Goal: Navigation & Orientation: Understand site structure

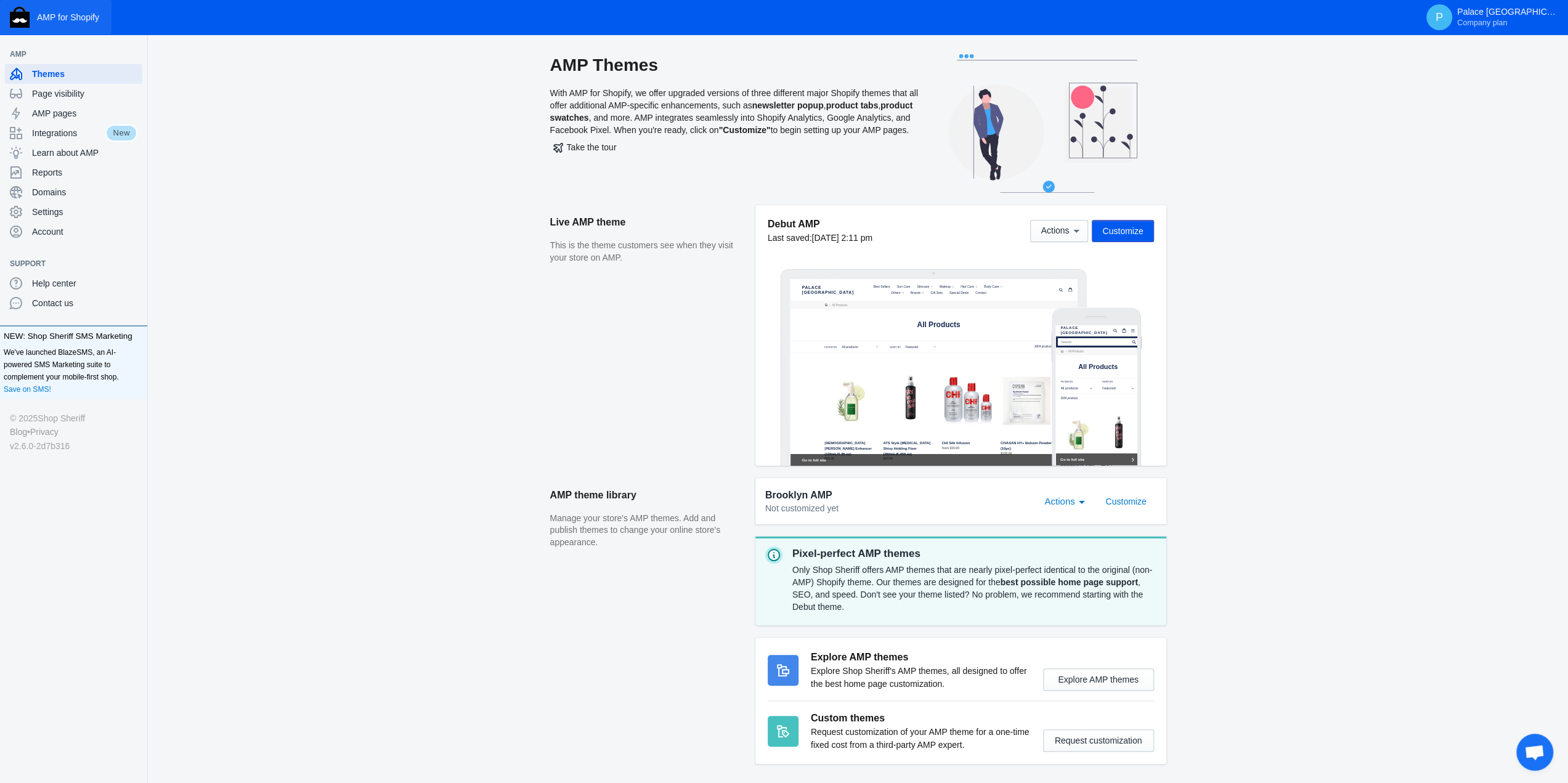
click at [58, 24] on button "AMP for Shopify" at bounding box center [56, 17] width 112 height 35
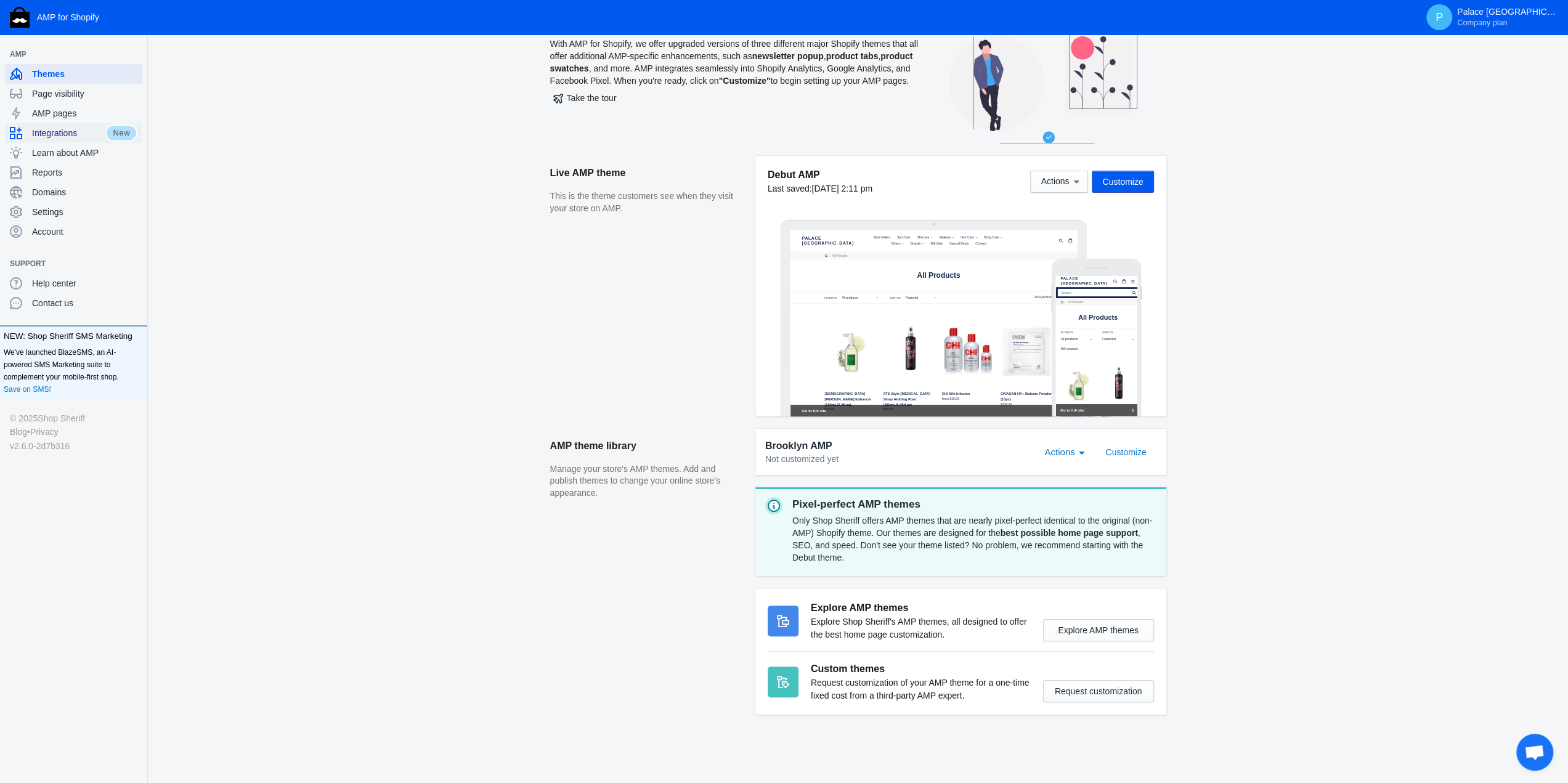
click at [58, 128] on span "Integrations" at bounding box center [69, 133] width 73 height 13
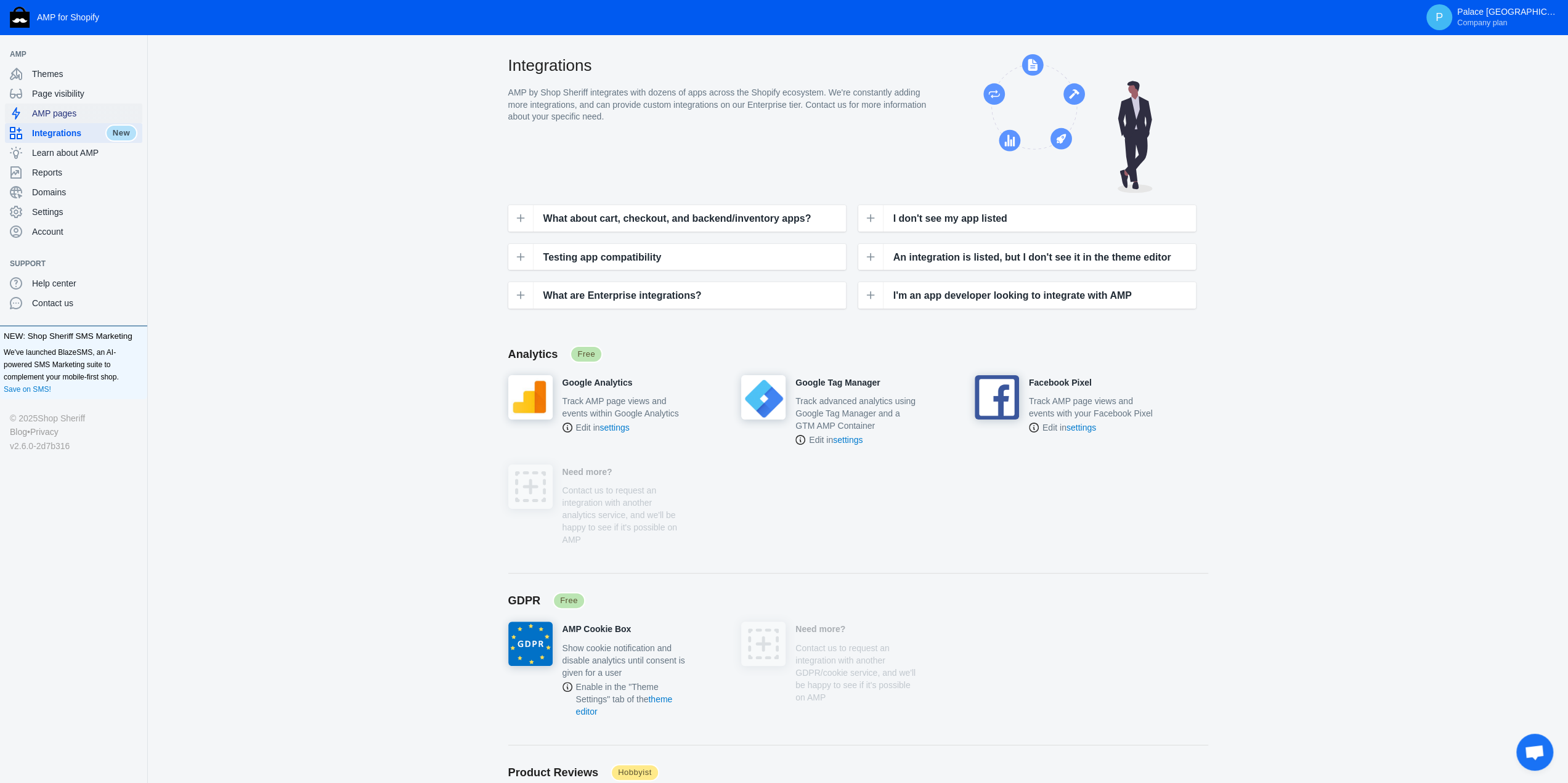
click at [68, 106] on div "AMP pages" at bounding box center [74, 113] width 128 height 20
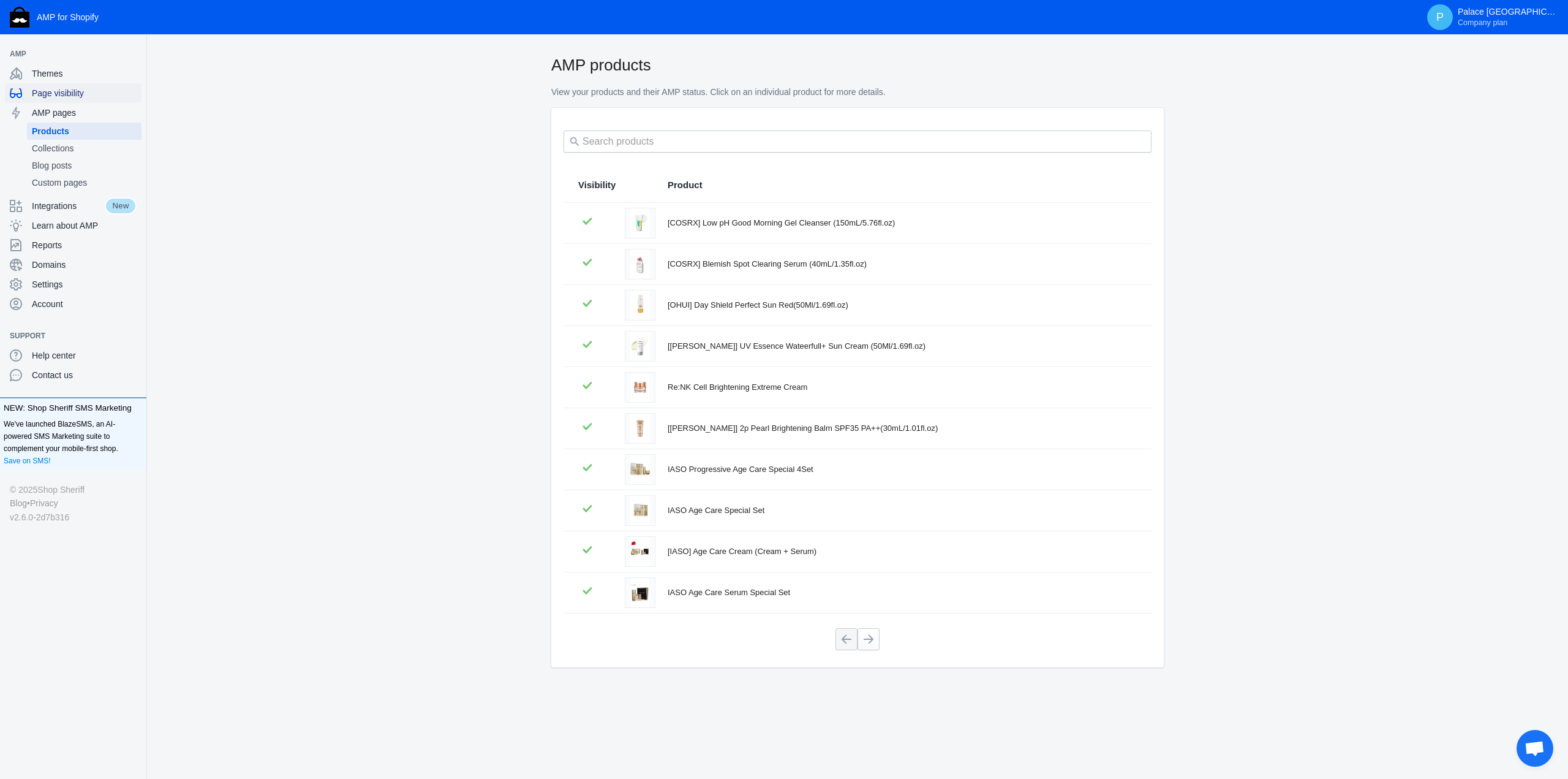
click at [73, 92] on span "Page visibility" at bounding box center [85, 93] width 105 height 13
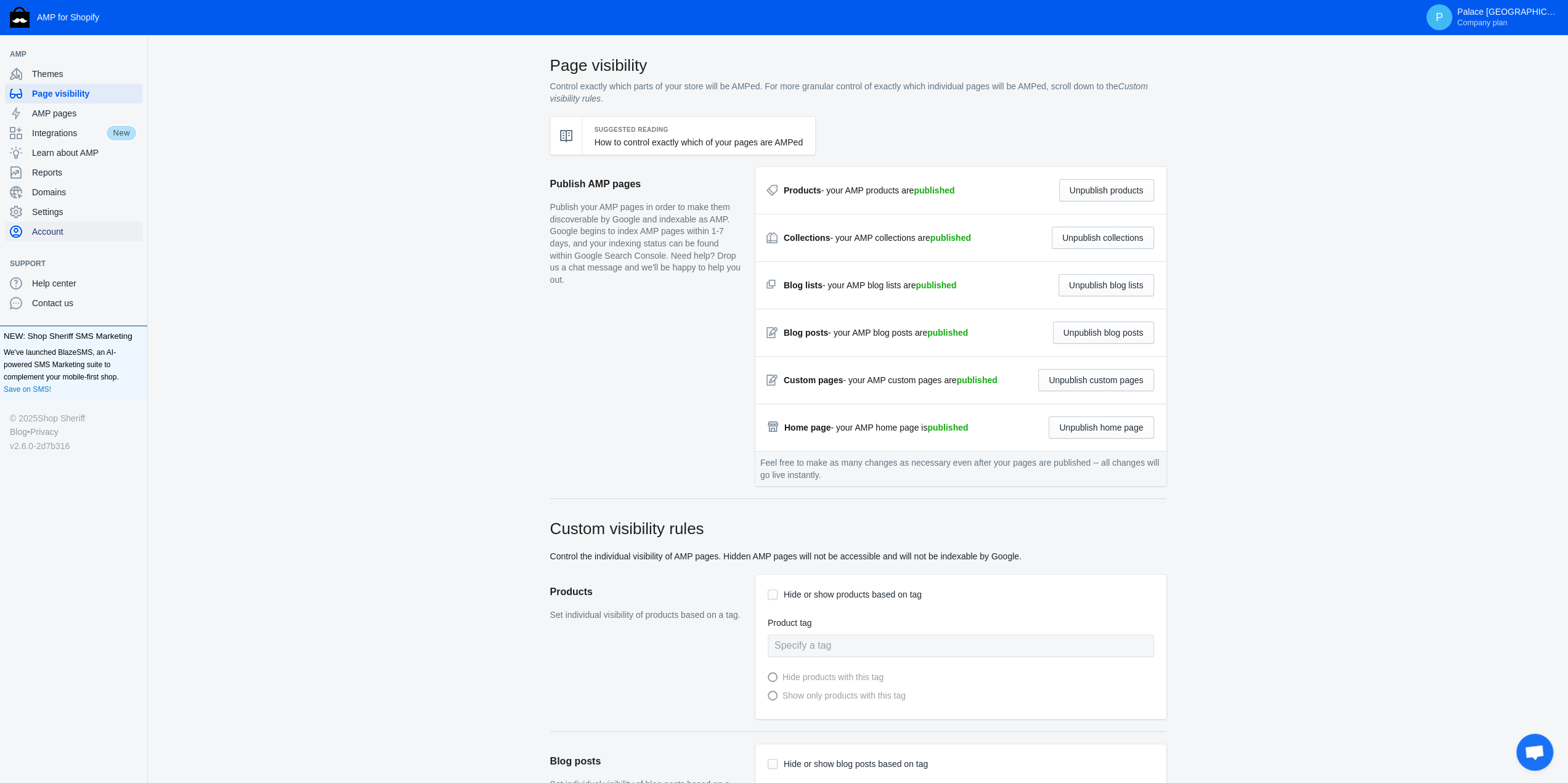
click at [87, 243] on ul "AMP Themes Page visibility AMP pages Integrations New Learn about AMP Reports D…" at bounding box center [73, 143] width 147 height 217
click at [84, 239] on div "Account" at bounding box center [74, 232] width 128 height 20
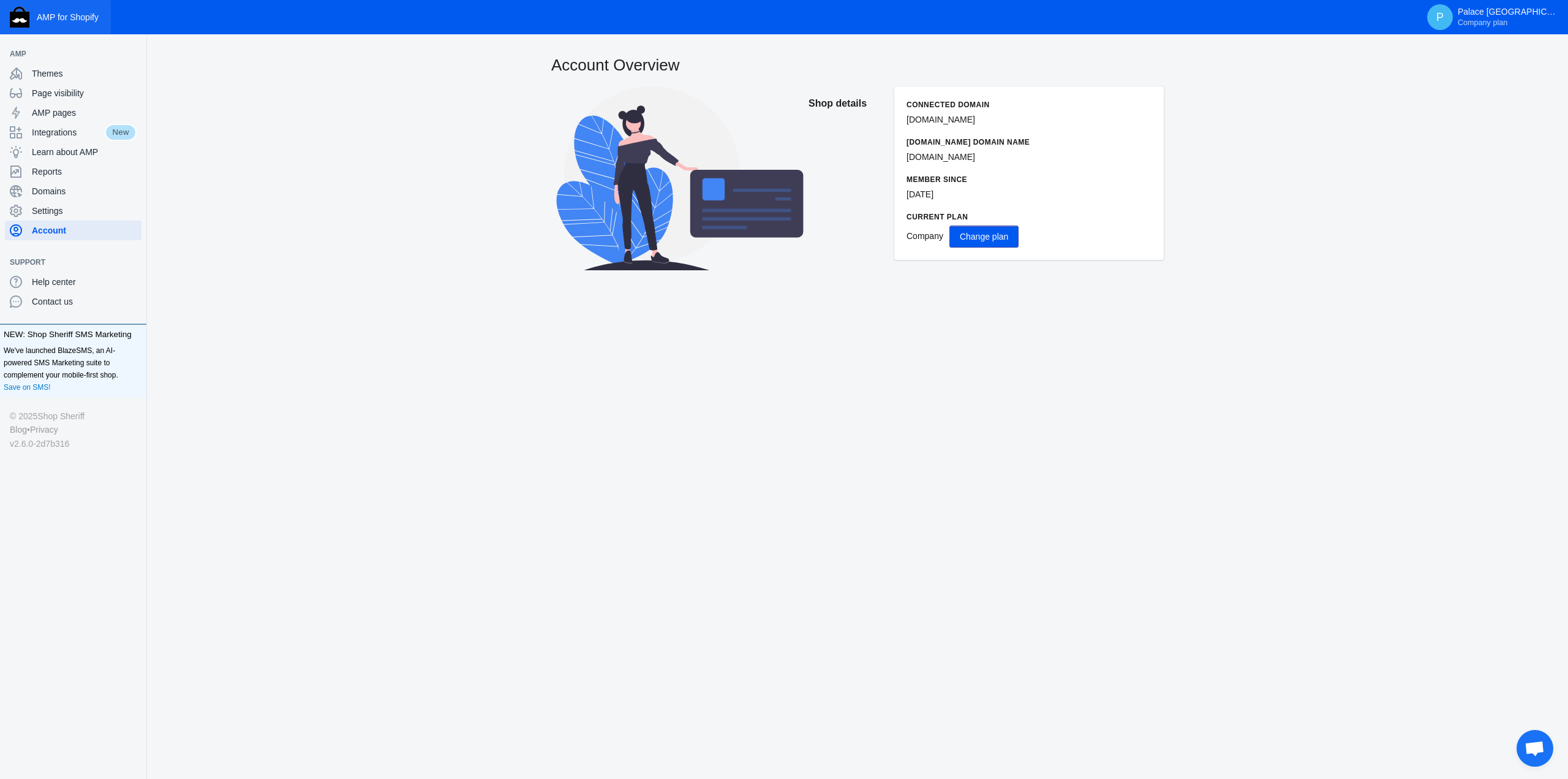
click at [85, 24] on button "AMP for Shopify" at bounding box center [56, 17] width 111 height 34
click at [60, 73] on span "Themes" at bounding box center [85, 74] width 105 height 13
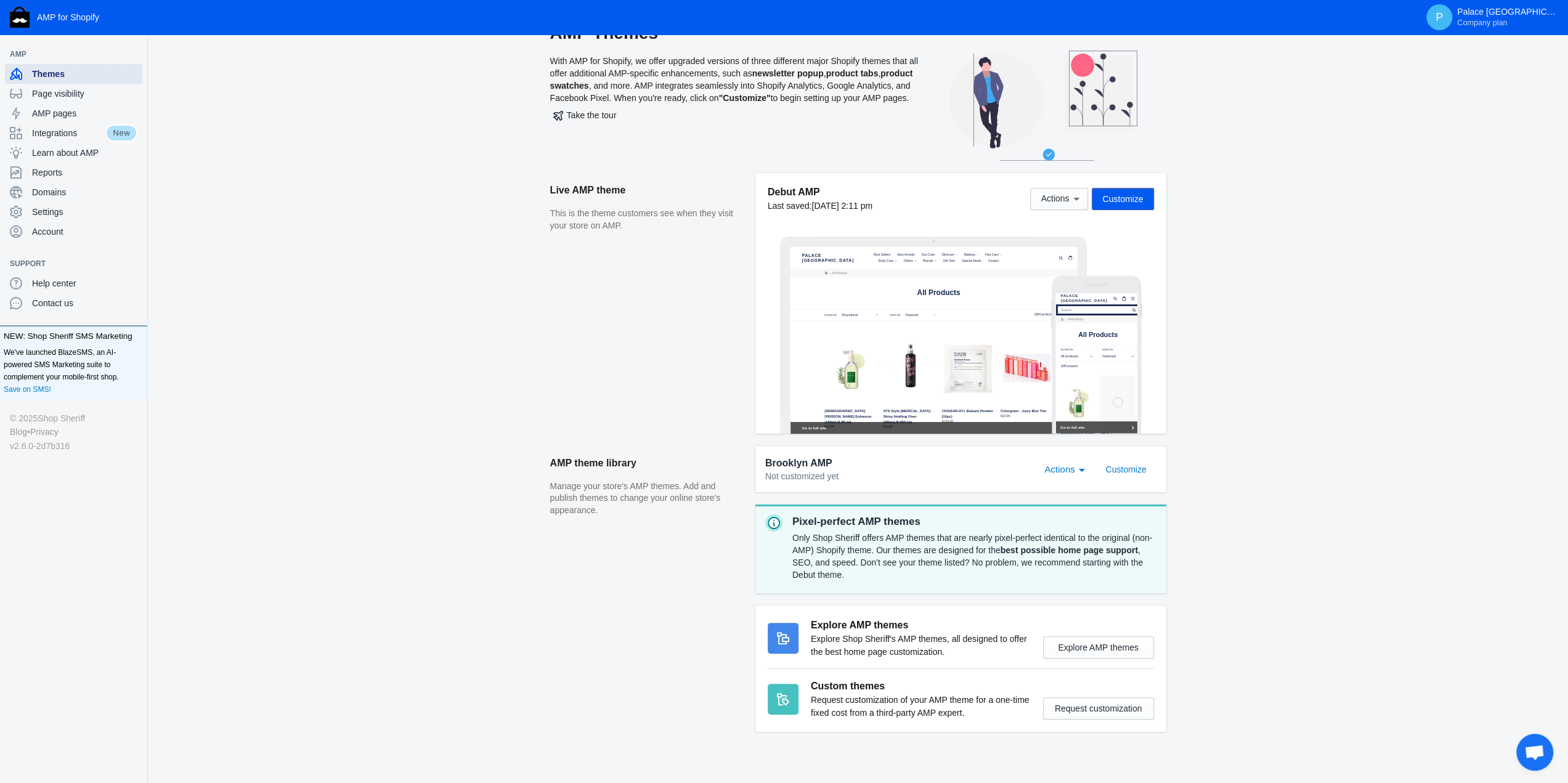
scroll to position [50, 0]
